Goal: Information Seeking & Learning: Learn about a topic

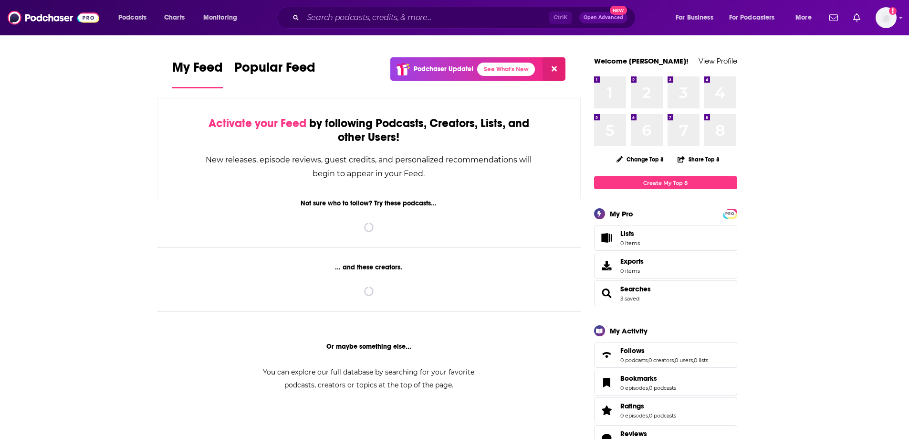
click at [317, 26] on div "Ctrl K Open Advanced New" at bounding box center [456, 18] width 359 height 22
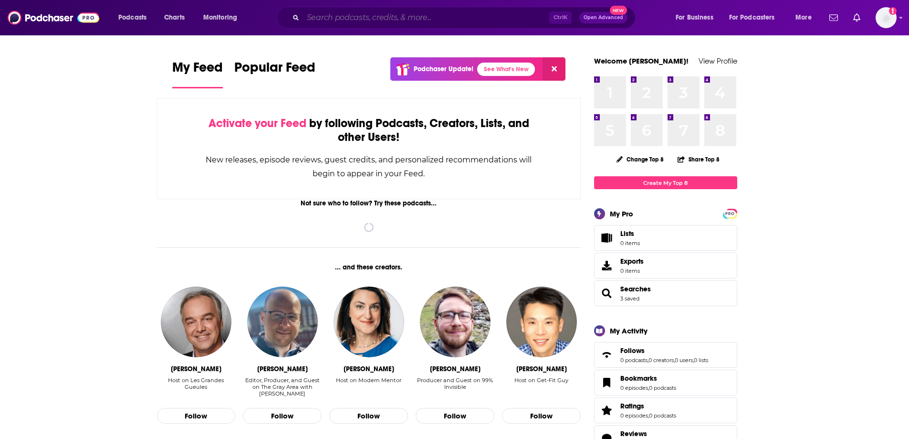
click at [323, 16] on input "Search podcasts, credits, & more..." at bounding box center [426, 17] width 246 height 15
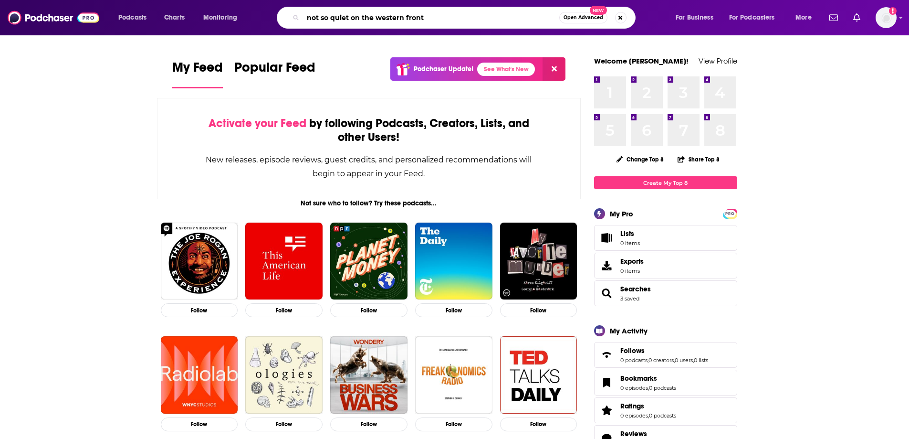
type input "not so quiet on the western front"
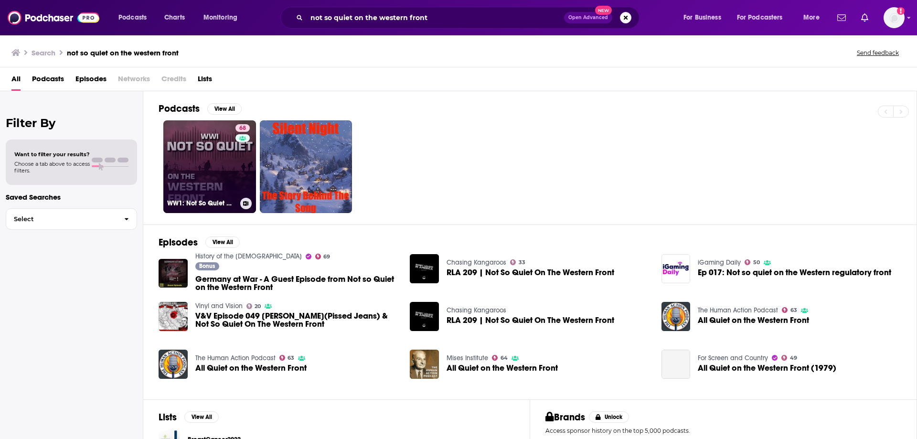
click at [215, 163] on link "68 WW1: Not So Quiet On The Western Front! | A Battle Guide Production" at bounding box center [209, 166] width 93 height 93
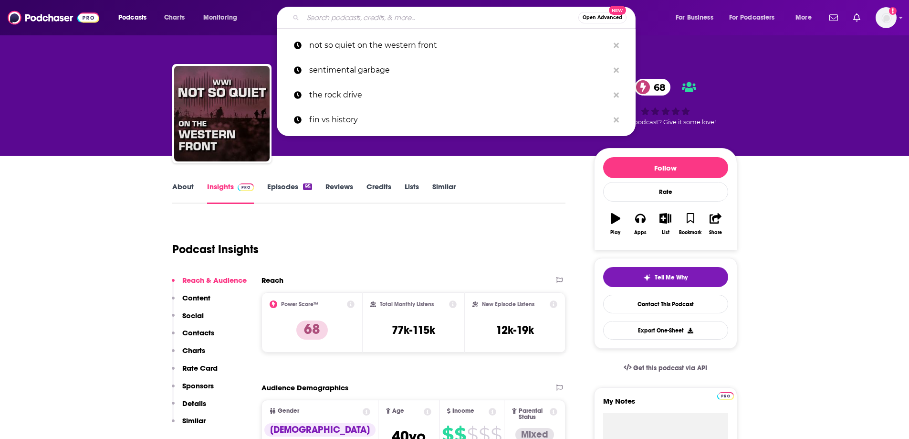
click at [348, 22] on input "Search podcasts, credits, & more..." at bounding box center [440, 17] width 275 height 15
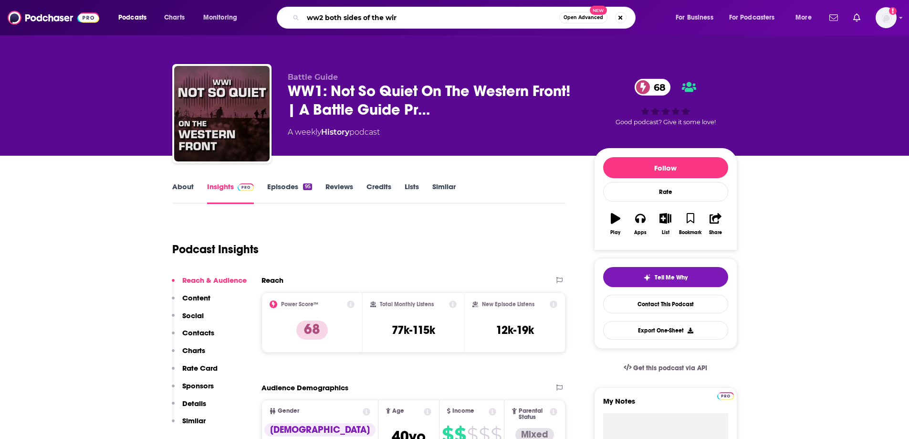
type input "ww2 both sides of the wire"
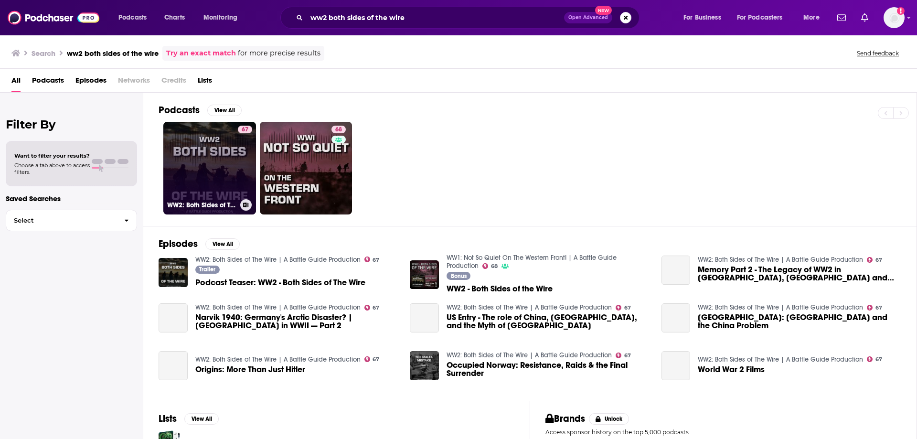
click at [206, 168] on link "67 WW2: Both Sides of The Wire | A Battle Guide Production" at bounding box center [209, 168] width 93 height 93
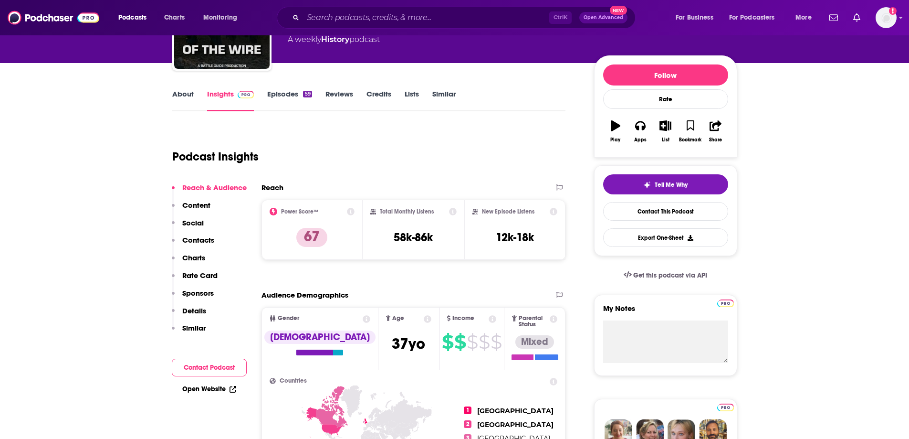
scroll to position [138, 0]
